Goal: Find specific page/section: Find specific page/section

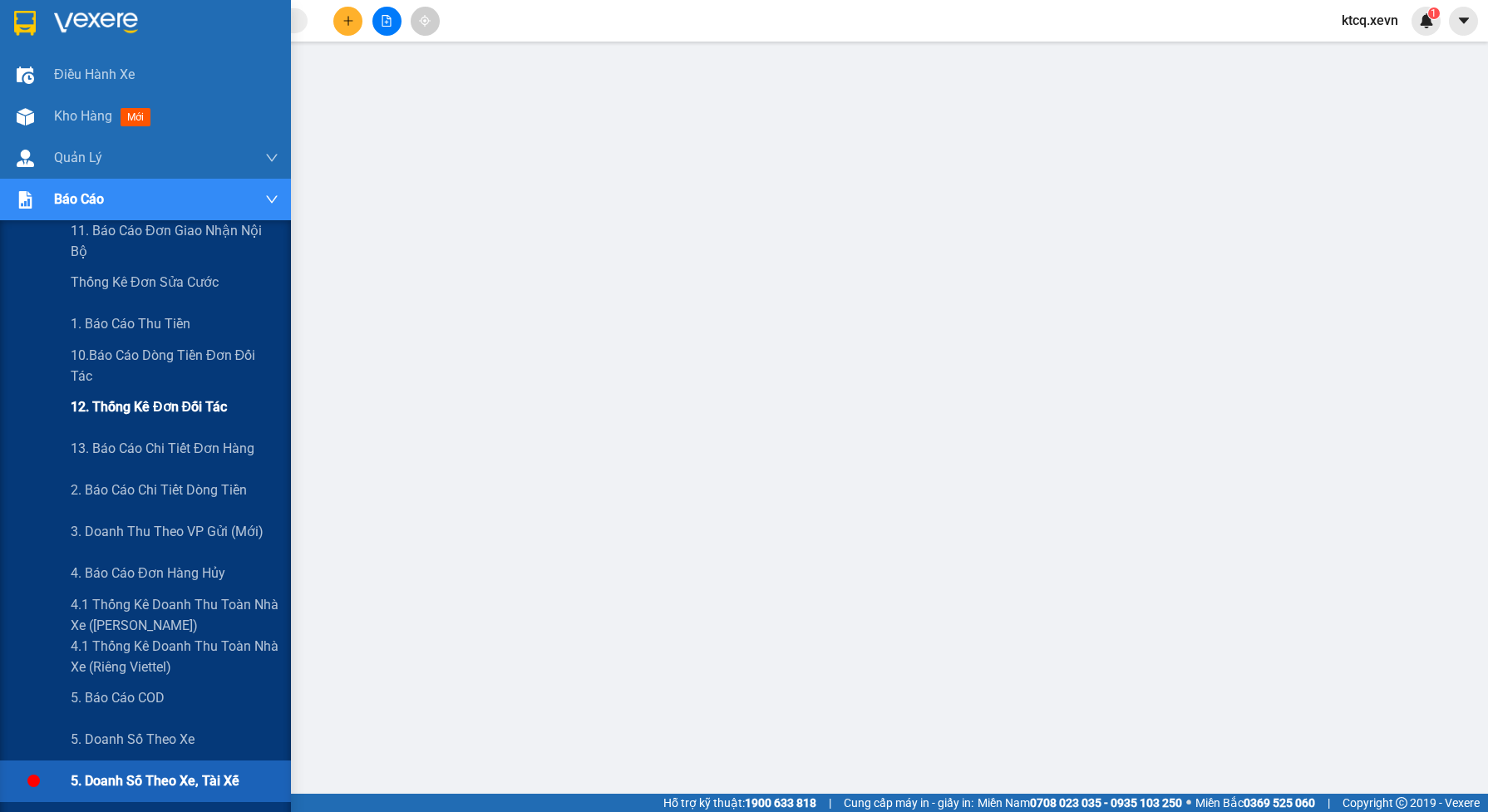
click at [96, 397] on span "12. Thống kê đơn đối tác" at bounding box center [149, 407] width 156 height 21
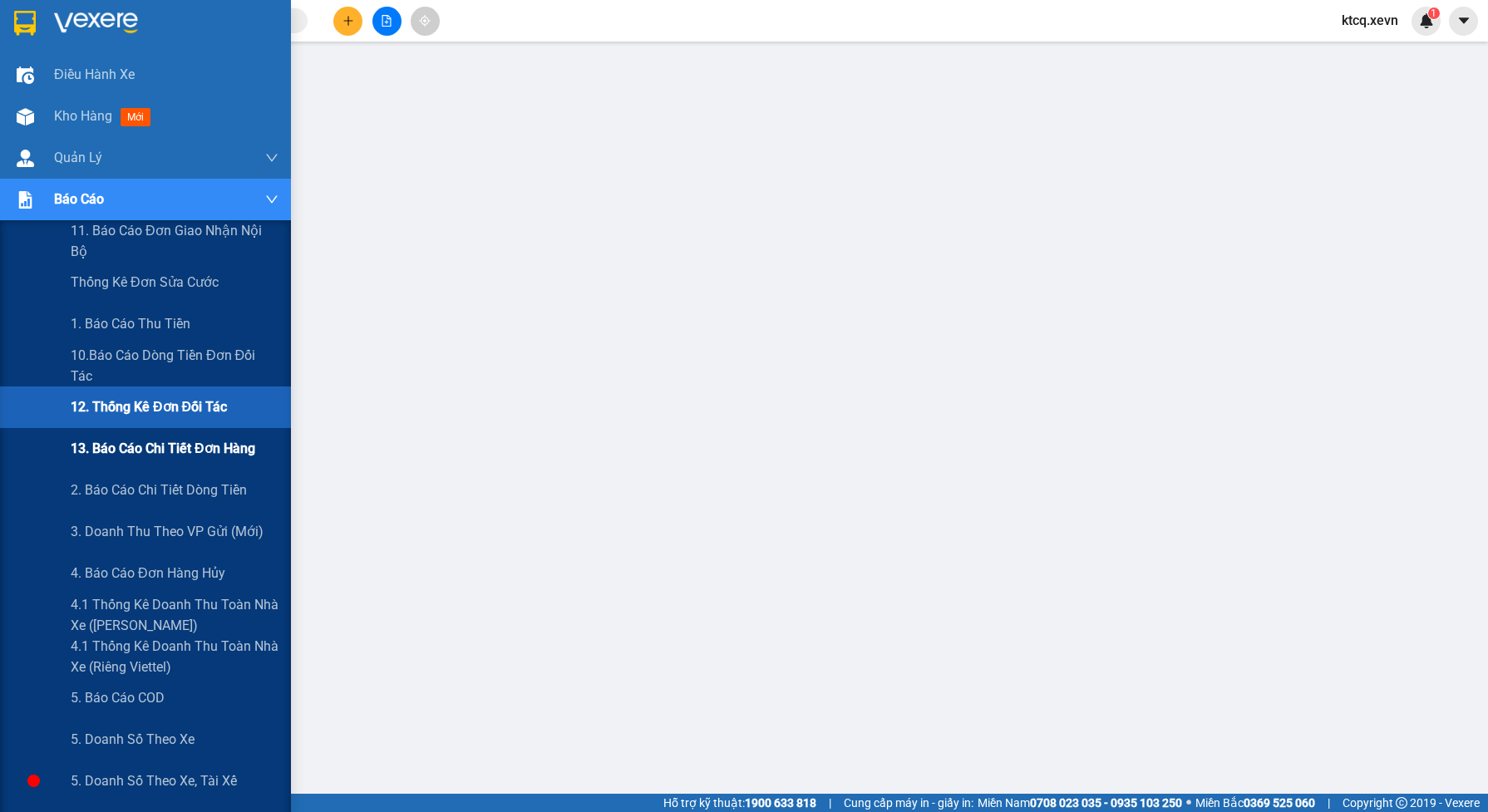
click at [96, 453] on span "13. Báo cáo chi tiết đơn hàng" at bounding box center [163, 448] width 185 height 21
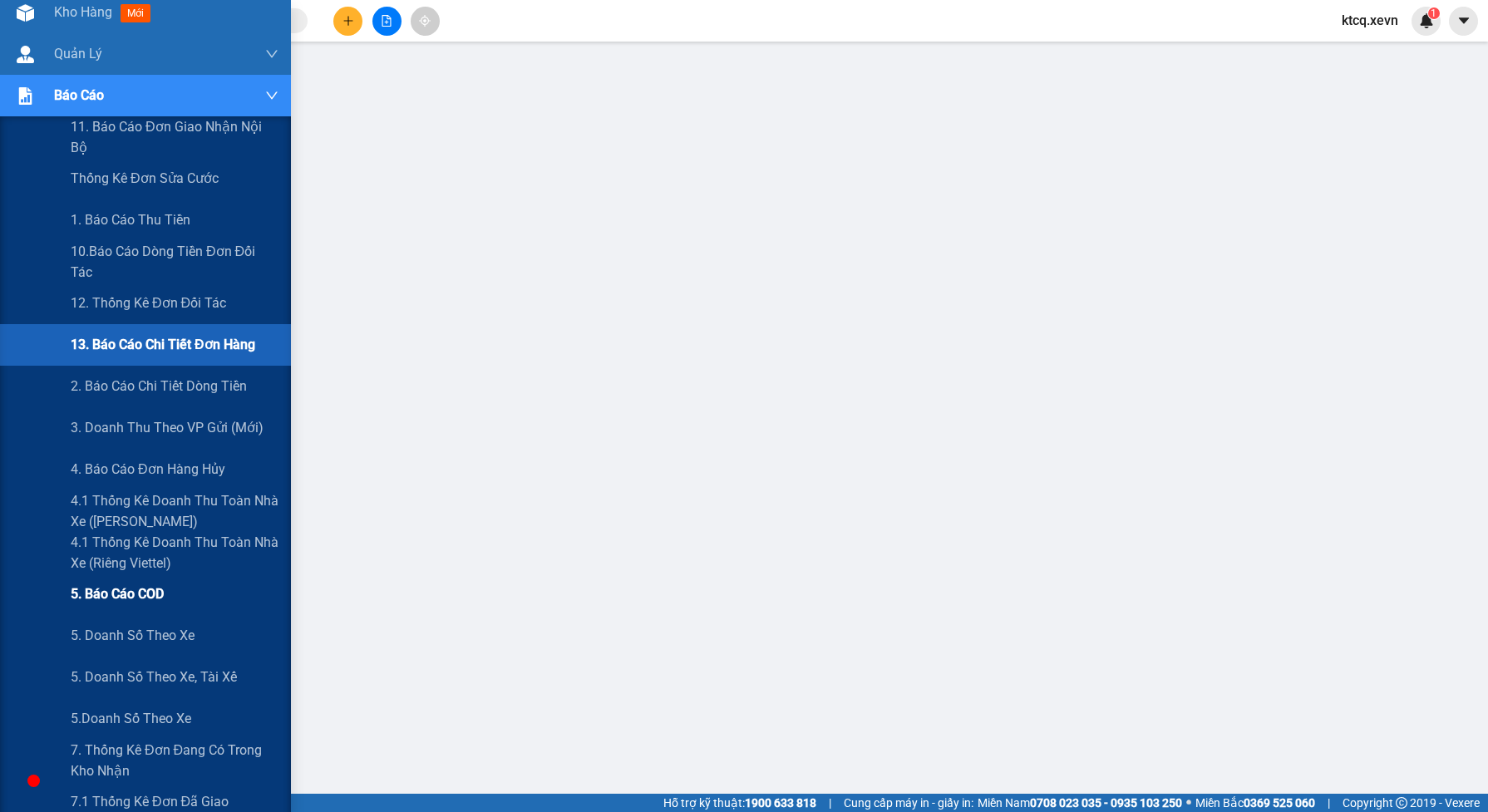
scroll to position [208, 0]
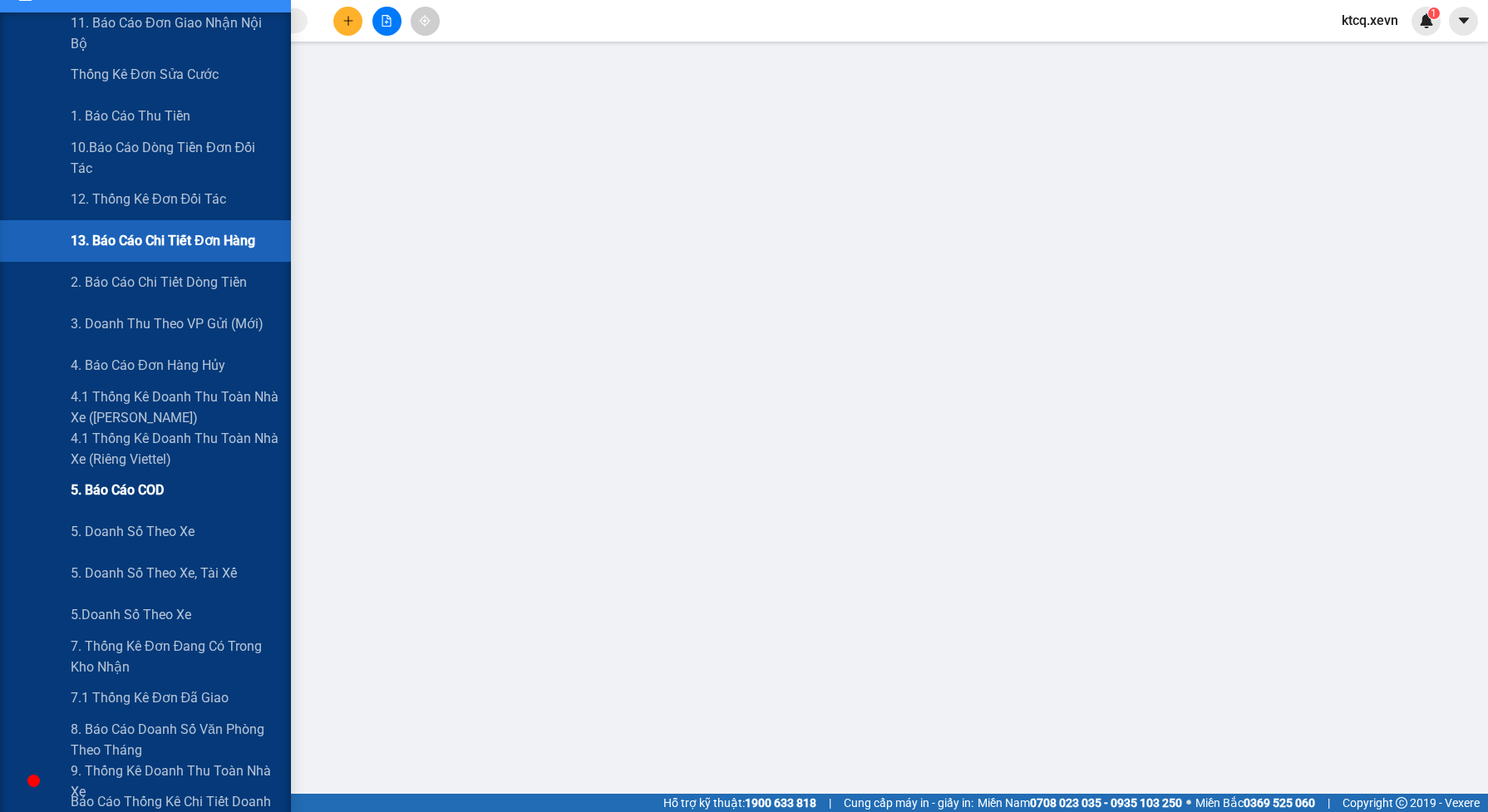
click at [122, 493] on span "5. Báo cáo COD" at bounding box center [117, 490] width 93 height 21
